Goal: Task Accomplishment & Management: Use online tool/utility

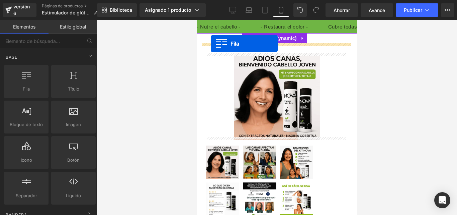
drag, startPoint x: 220, startPoint y: 108, endPoint x: 211, endPoint y: 44, distance: 65.0
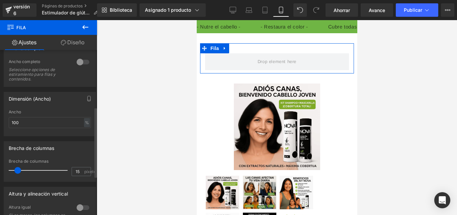
scroll to position [134, 0]
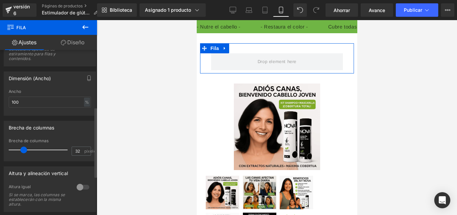
drag, startPoint x: 18, startPoint y: 151, endPoint x: 24, endPoint y: 149, distance: 6.5
click at [24, 149] on span at bounding box center [23, 149] width 7 height 7
click at [80, 150] on input "32" at bounding box center [78, 151] width 12 height 8
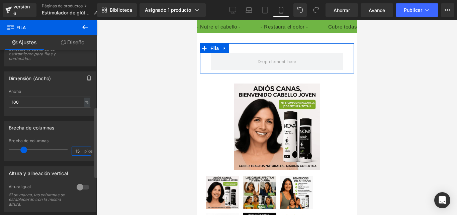
type input "15"
click at [76, 123] on div "Brecha de columnas" at bounding box center [50, 127] width 92 height 13
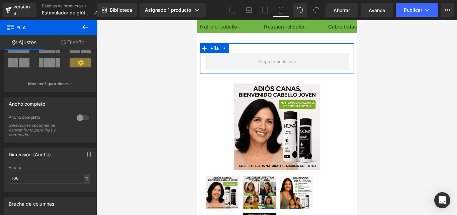
scroll to position [58, 0]
click at [78, 42] on font "Diseño" at bounding box center [75, 42] width 17 height 7
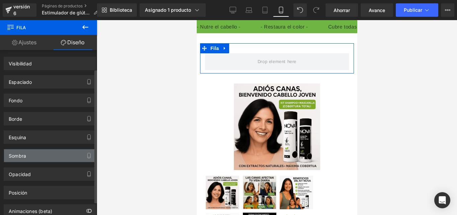
scroll to position [40, 0]
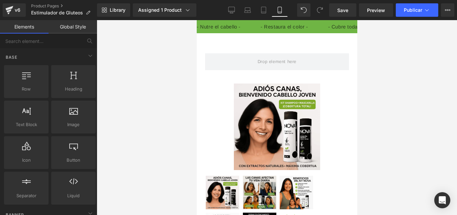
click at [163, 56] on div at bounding box center [277, 117] width 361 height 194
click at [66, 25] on link "Global Style" at bounding box center [73, 26] width 49 height 13
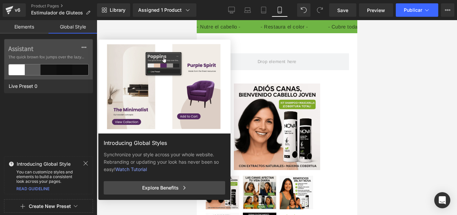
click at [4, 23] on link "Elements" at bounding box center [24, 26] width 49 height 13
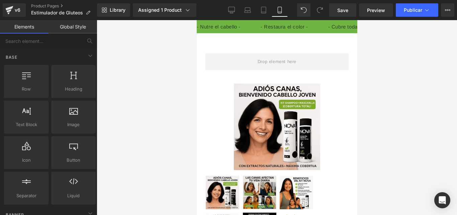
click at [13, 24] on link "Elements" at bounding box center [24, 26] width 49 height 13
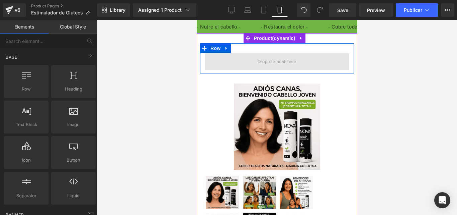
click at [239, 64] on span at bounding box center [277, 61] width 144 height 17
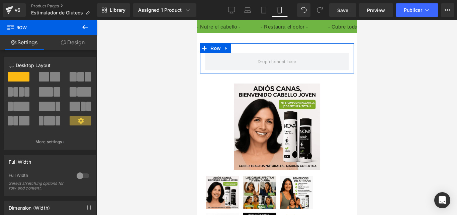
click at [75, 46] on link "Design" at bounding box center [73, 42] width 49 height 15
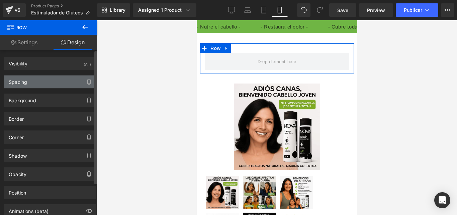
click at [48, 81] on div "Spacing" at bounding box center [50, 81] width 92 height 13
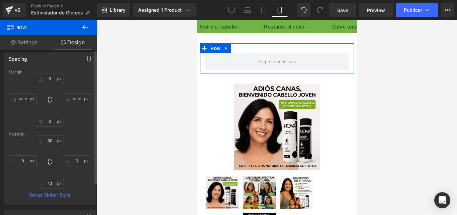
scroll to position [33, 0]
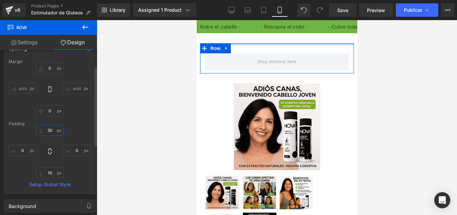
click at [51, 131] on input "30" at bounding box center [50, 130] width 28 height 11
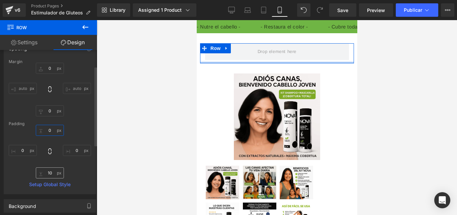
type input "0"
click at [51, 173] on input "10" at bounding box center [50, 172] width 28 height 11
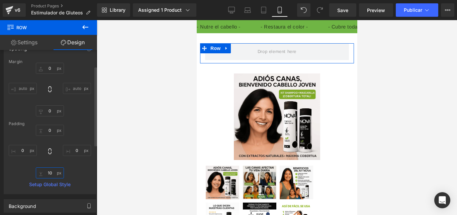
click at [51, 173] on input "10" at bounding box center [50, 172] width 28 height 11
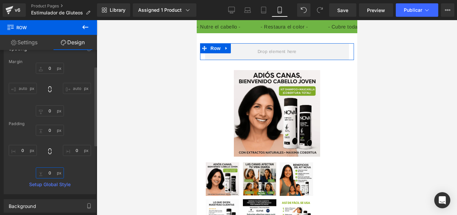
type input "0"
click at [91, 123] on div "Margin 0px 0 auto auto 0px 0 auto auto [GEOGRAPHIC_DATA] 0 0 0px 0 0 0 0px 0 Se…" at bounding box center [50, 126] width 92 height 134
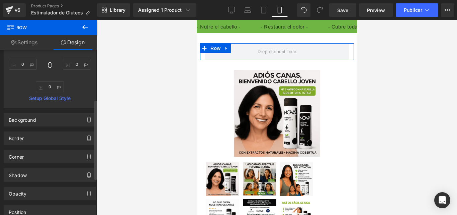
scroll to position [100, 0]
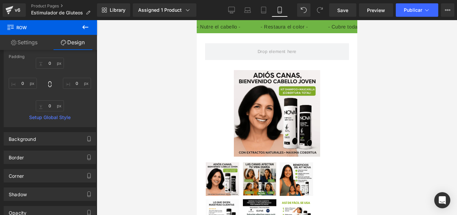
click at [86, 29] on icon at bounding box center [85, 27] width 8 height 8
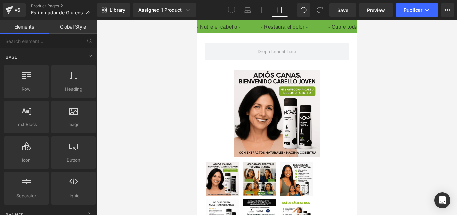
click at [80, 22] on link "Global Style" at bounding box center [73, 26] width 49 height 13
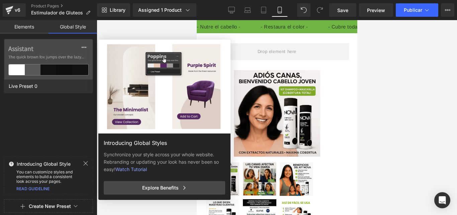
click at [25, 31] on link "Elements" at bounding box center [24, 26] width 49 height 13
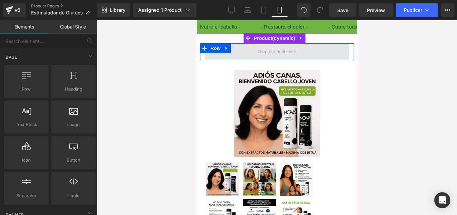
click at [246, 57] on span at bounding box center [277, 51] width 144 height 17
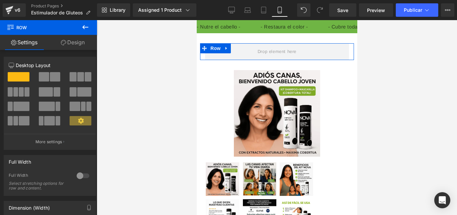
click at [80, 42] on link "Design" at bounding box center [73, 42] width 49 height 15
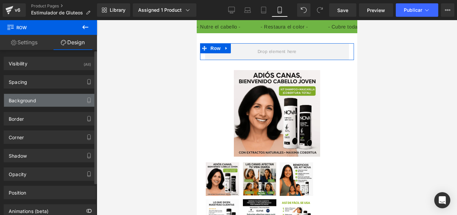
type input "transparent"
type input "0"
click at [46, 100] on div "Background" at bounding box center [50, 100] width 92 height 13
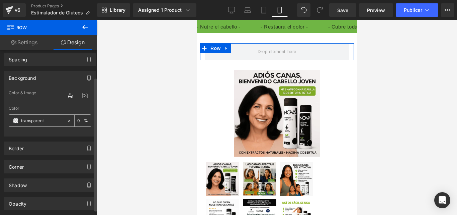
scroll to position [33, 0]
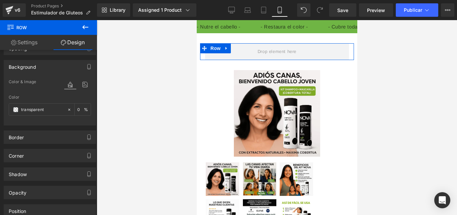
click at [16, 45] on link "Settings" at bounding box center [24, 42] width 49 height 15
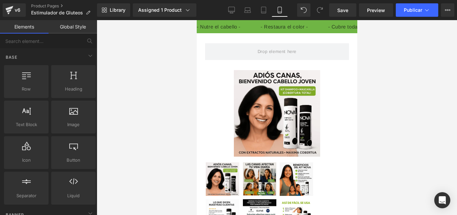
click at [162, 50] on div at bounding box center [277, 117] width 361 height 194
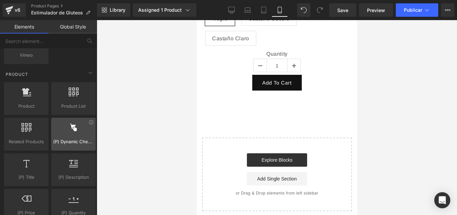
scroll to position [569, 0]
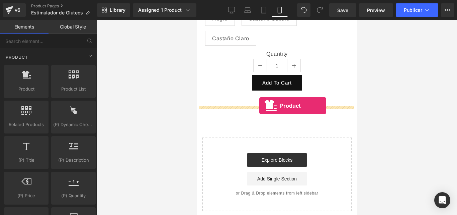
drag, startPoint x: 225, startPoint y: 102, endPoint x: 259, endPoint y: 105, distance: 34.6
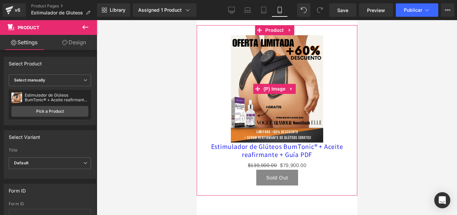
scroll to position [368, 0]
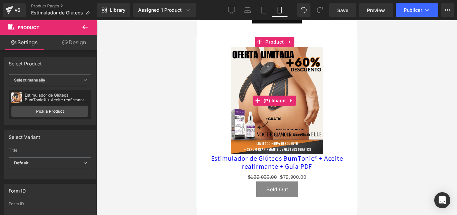
click at [321, 92] on div "Sale Off" at bounding box center [277, 100] width 154 height 107
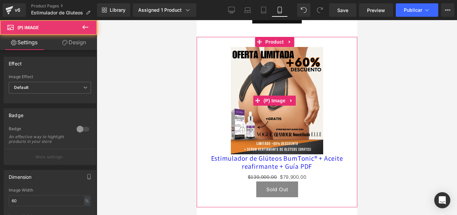
click at [312, 91] on img at bounding box center [277, 100] width 92 height 107
drag, startPoint x: 324, startPoint y: 98, endPoint x: 316, endPoint y: 131, distance: 34.1
click at [324, 98] on div "Sale Off" at bounding box center [277, 100] width 154 height 107
click at [318, 162] on link "Estimulador de Glúteos BumTonic® + Aceite reafirmante + Guía PDF" at bounding box center [277, 162] width 154 height 16
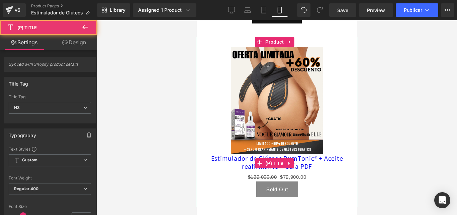
click at [311, 161] on link "Estimulador de Glúteos BumTonic® + Aceite reafirmante + Guía PDF" at bounding box center [277, 162] width 154 height 16
click at [318, 165] on link "Estimulador de Glúteos BumTonic® + Aceite reafirmante + Guía PDF" at bounding box center [277, 162] width 154 height 16
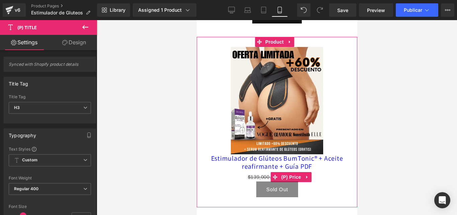
drag, startPoint x: 310, startPoint y: 174, endPoint x: 306, endPoint y: 176, distance: 5.4
click at [310, 174] on link at bounding box center [307, 177] width 9 height 10
click at [312, 174] on icon at bounding box center [311, 176] width 5 height 5
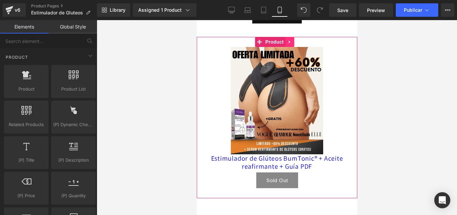
click at [291, 45] on icon at bounding box center [289, 42] width 5 height 5
click at [296, 44] on icon at bounding box center [294, 42] width 5 height 5
click at [290, 163] on icon at bounding box center [289, 162] width 5 height 5
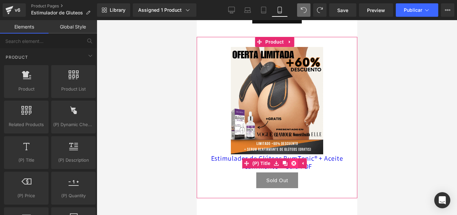
click at [292, 161] on icon at bounding box center [293, 163] width 5 height 5
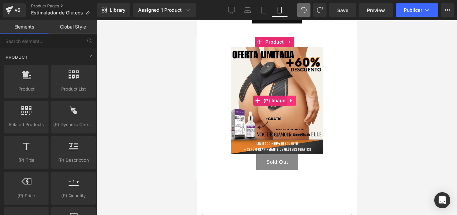
click at [292, 101] on icon at bounding box center [291, 100] width 5 height 5
click at [295, 102] on icon at bounding box center [295, 100] width 5 height 5
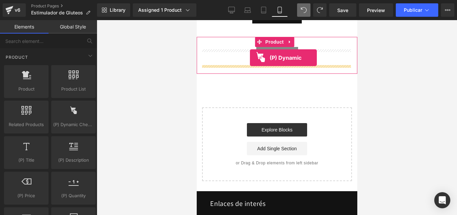
drag, startPoint x: 271, startPoint y: 133, endPoint x: 250, endPoint y: 58, distance: 77.9
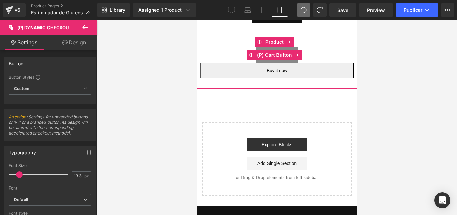
click at [301, 57] on link at bounding box center [298, 55] width 9 height 10
click at [301, 57] on icon at bounding box center [302, 55] width 5 height 5
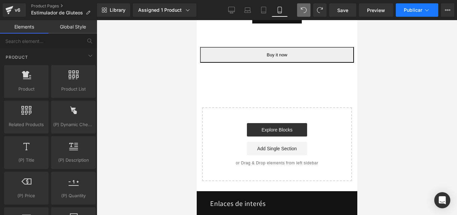
click at [412, 10] on font "Publicar" at bounding box center [413, 10] width 18 height 6
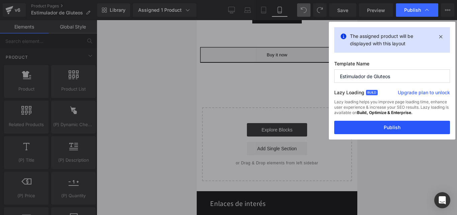
click at [390, 127] on button "Publish" at bounding box center [392, 127] width 116 height 13
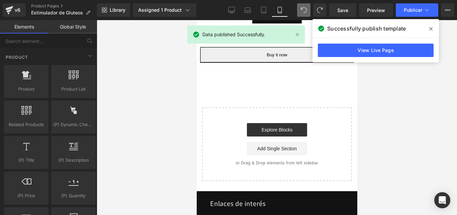
click at [398, 50] on link "View Live Page" at bounding box center [376, 50] width 116 height 13
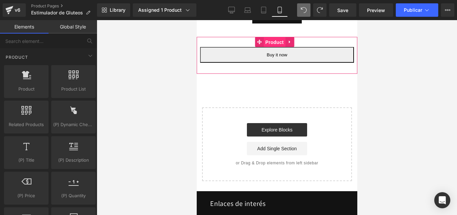
click at [275, 41] on span "Product" at bounding box center [274, 42] width 22 height 10
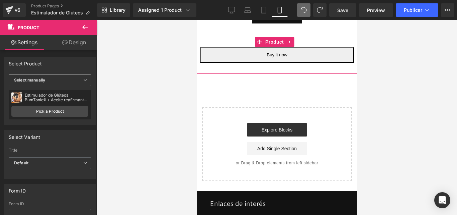
click at [67, 79] on span "Select manually" at bounding box center [50, 80] width 82 height 12
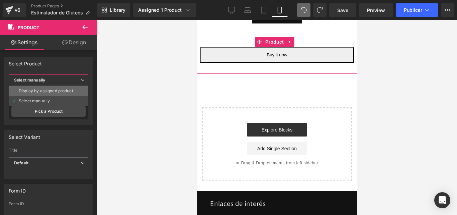
click at [51, 87] on li "Display by assigned product" at bounding box center [49, 91] width 80 height 10
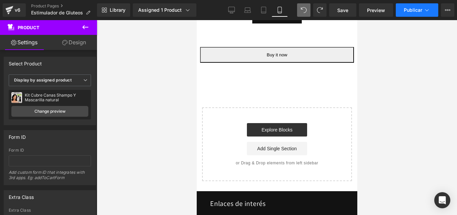
click at [411, 15] on button "Publicar" at bounding box center [417, 9] width 43 height 13
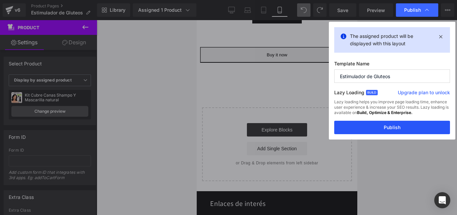
click at [369, 130] on button "Publish" at bounding box center [392, 127] width 116 height 13
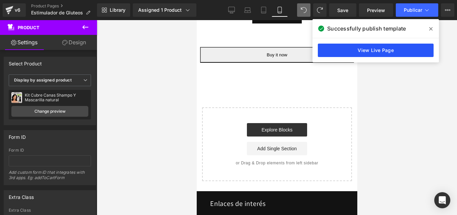
click at [361, 50] on link "View Live Page" at bounding box center [376, 50] width 116 height 13
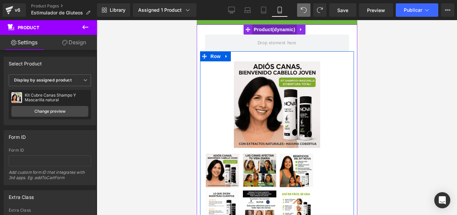
scroll to position [0, 0]
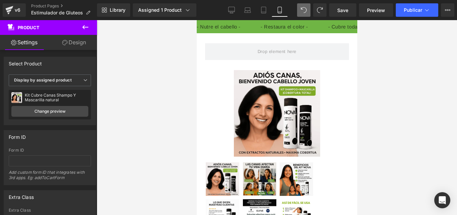
click at [80, 27] on button at bounding box center [85, 27] width 23 height 15
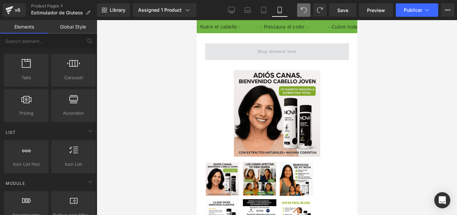
scroll to position [167, 0]
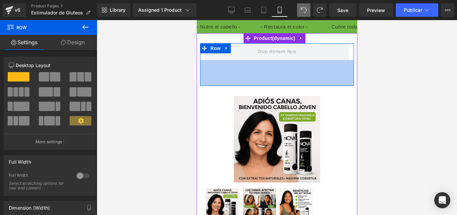
drag, startPoint x: 271, startPoint y: 59, endPoint x: 268, endPoint y: 86, distance: 27.3
click at [268, 86] on div "77px" at bounding box center [277, 73] width 154 height 26
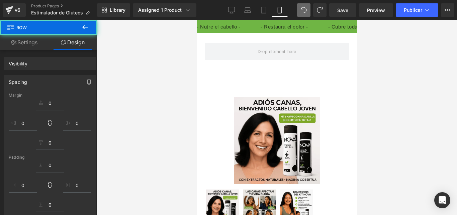
click at [34, 44] on link "Settings" at bounding box center [24, 42] width 49 height 15
click at [79, 26] on button at bounding box center [85, 27] width 23 height 15
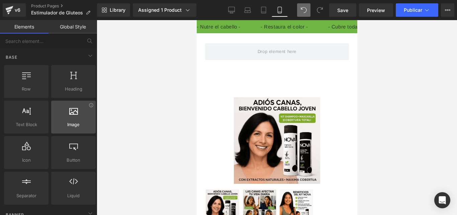
scroll to position [0, 0]
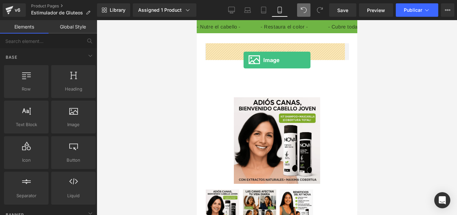
drag, startPoint x: 269, startPoint y: 137, endPoint x: 243, endPoint y: 60, distance: 81.2
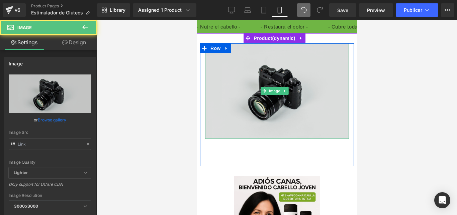
type input "//[DOMAIN_NAME][URL]"
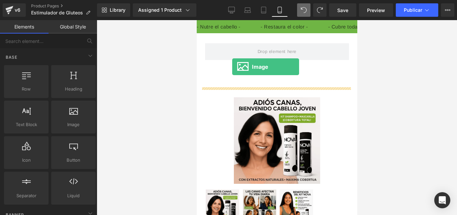
drag, startPoint x: 278, startPoint y: 137, endPoint x: 232, endPoint y: 67, distance: 84.1
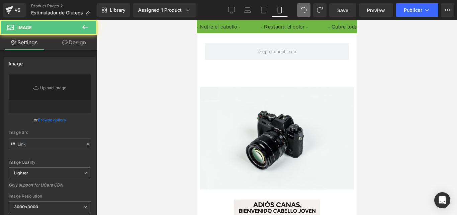
type input "//[DOMAIN_NAME][URL]"
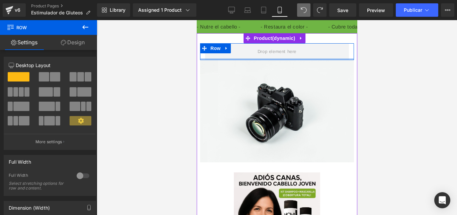
drag, startPoint x: 260, startPoint y: 86, endPoint x: 260, endPoint y: 59, distance: 27.5
click at [260, 59] on div at bounding box center [277, 59] width 154 height 2
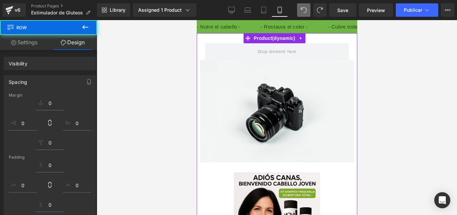
click at [203, 48] on div "Row" at bounding box center [277, 51] width 154 height 17
click at [210, 49] on span "Row" at bounding box center [215, 48] width 11 height 8
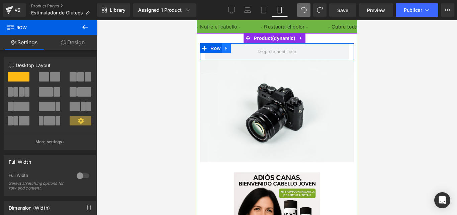
click at [226, 49] on icon at bounding box center [225, 48] width 1 height 3
click at [242, 50] on icon at bounding box center [243, 48] width 5 height 5
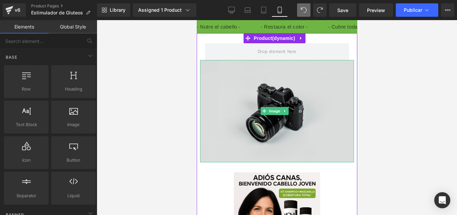
click at [265, 74] on img at bounding box center [277, 111] width 154 height 102
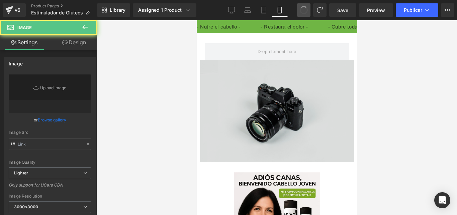
click at [274, 75] on img at bounding box center [277, 111] width 154 height 102
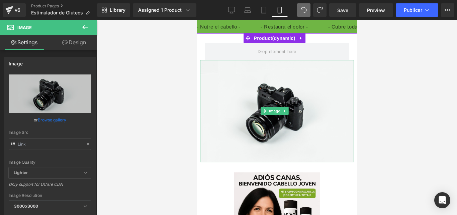
type input "//[DOMAIN_NAME][URL]"
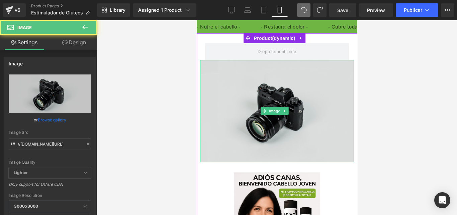
click at [268, 73] on img at bounding box center [277, 111] width 154 height 102
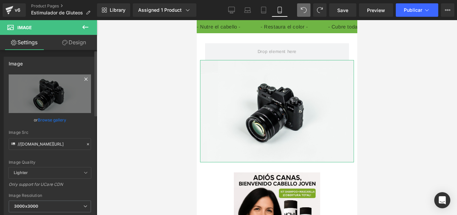
click at [85, 78] on icon at bounding box center [86, 79] width 8 height 8
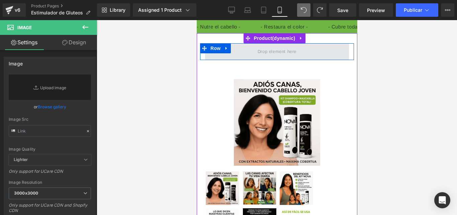
click at [276, 51] on span at bounding box center [277, 51] width 44 height 11
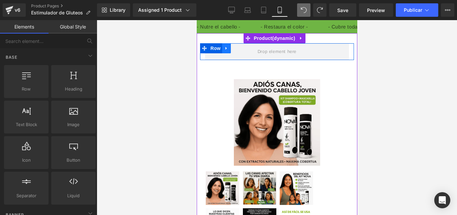
click at [225, 49] on icon at bounding box center [226, 48] width 5 height 5
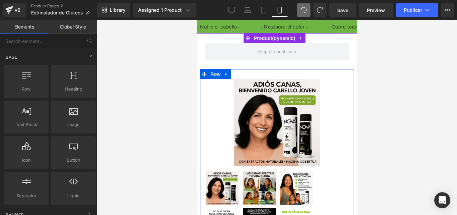
drag, startPoint x: 215, startPoint y: 69, endPoint x: 360, endPoint y: 88, distance: 146.2
click at [215, 69] on span "Row" at bounding box center [215, 74] width 13 height 10
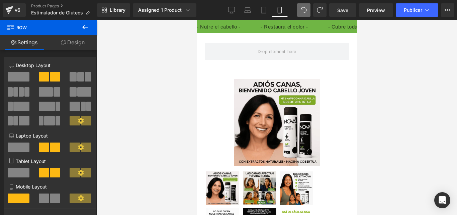
click at [83, 25] on icon at bounding box center [85, 27] width 8 height 8
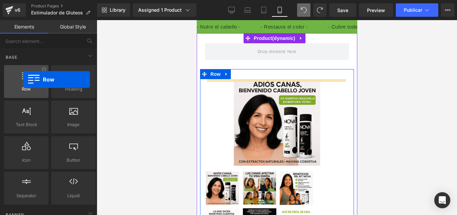
drag, startPoint x: 29, startPoint y: 96, endPoint x: 23, endPoint y: 79, distance: 17.8
click at [23, 79] on div "Row rows, columns, layouts, div" at bounding box center [26, 81] width 45 height 33
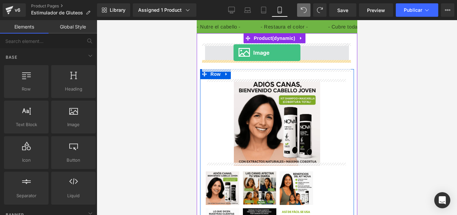
drag, startPoint x: 376, startPoint y: 103, endPoint x: 233, endPoint y: 53, distance: 151.3
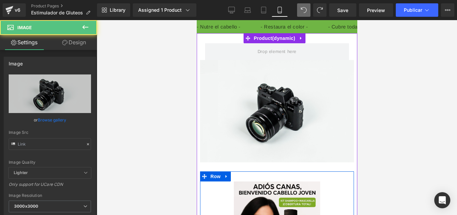
type input "//[DOMAIN_NAME][URL]"
